Goal: Find specific page/section: Find specific page/section

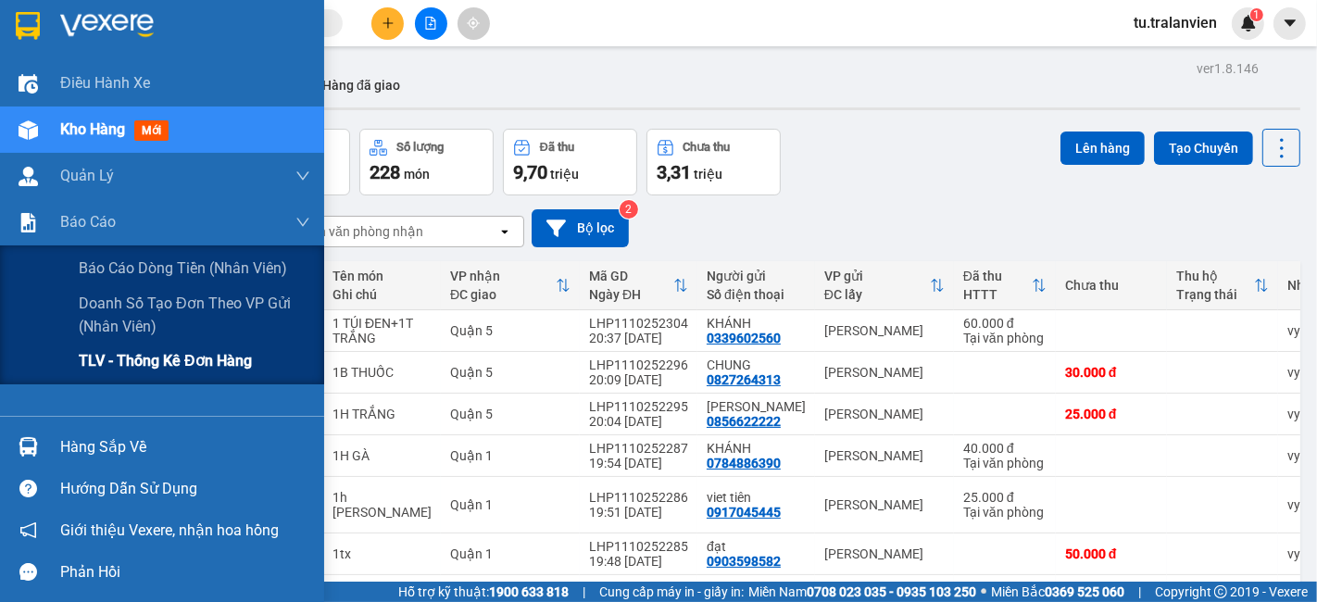
click at [143, 345] on div "TLV - Thống kê đơn hàng" at bounding box center [195, 361] width 232 height 46
